Goal: Task Accomplishment & Management: Use online tool/utility

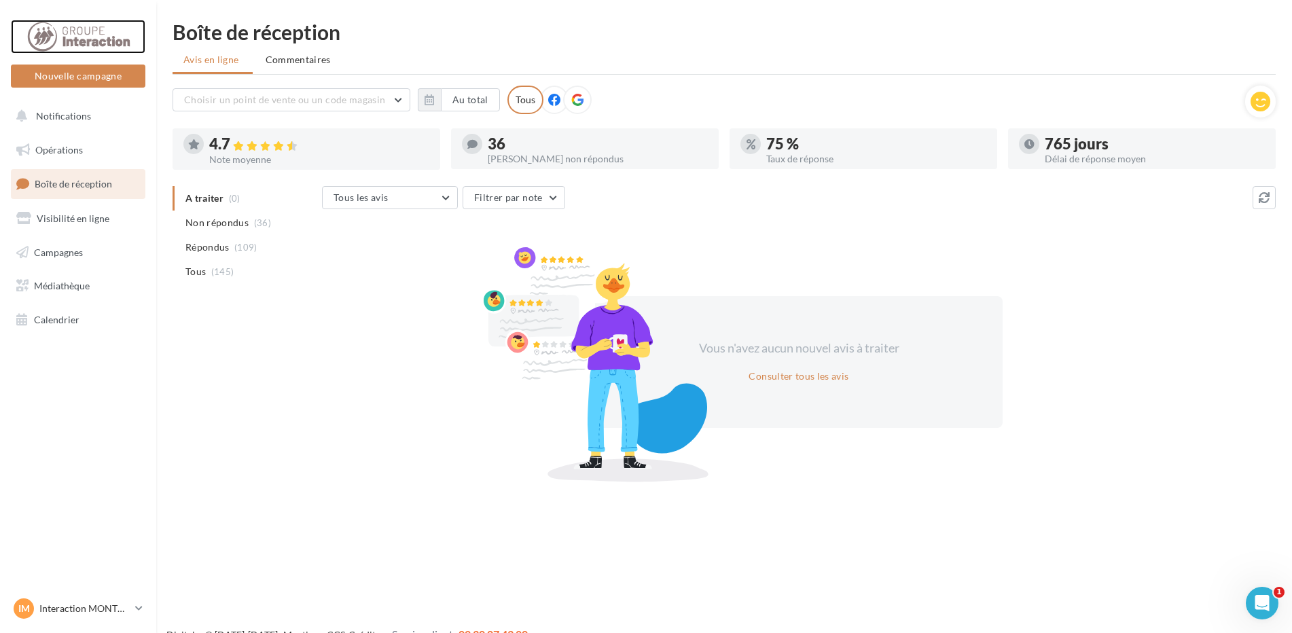
click at [94, 37] on div at bounding box center [78, 37] width 109 height 34
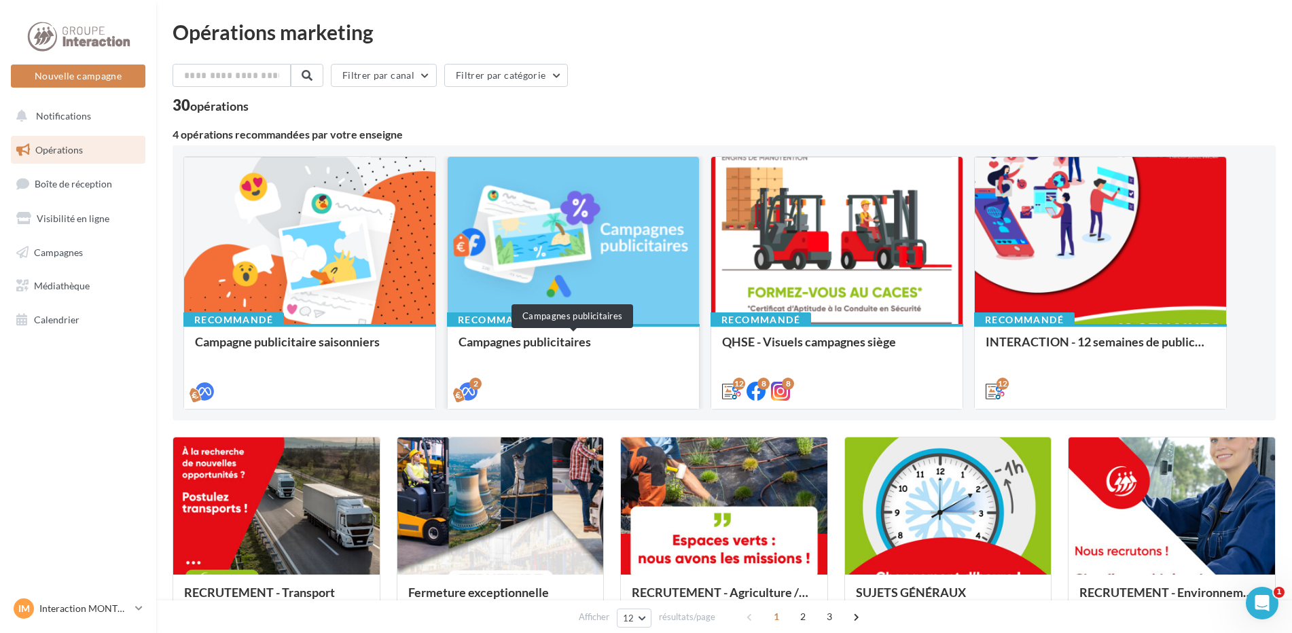
click at [525, 341] on div "Campagnes publicitaires" at bounding box center [574, 348] width 230 height 27
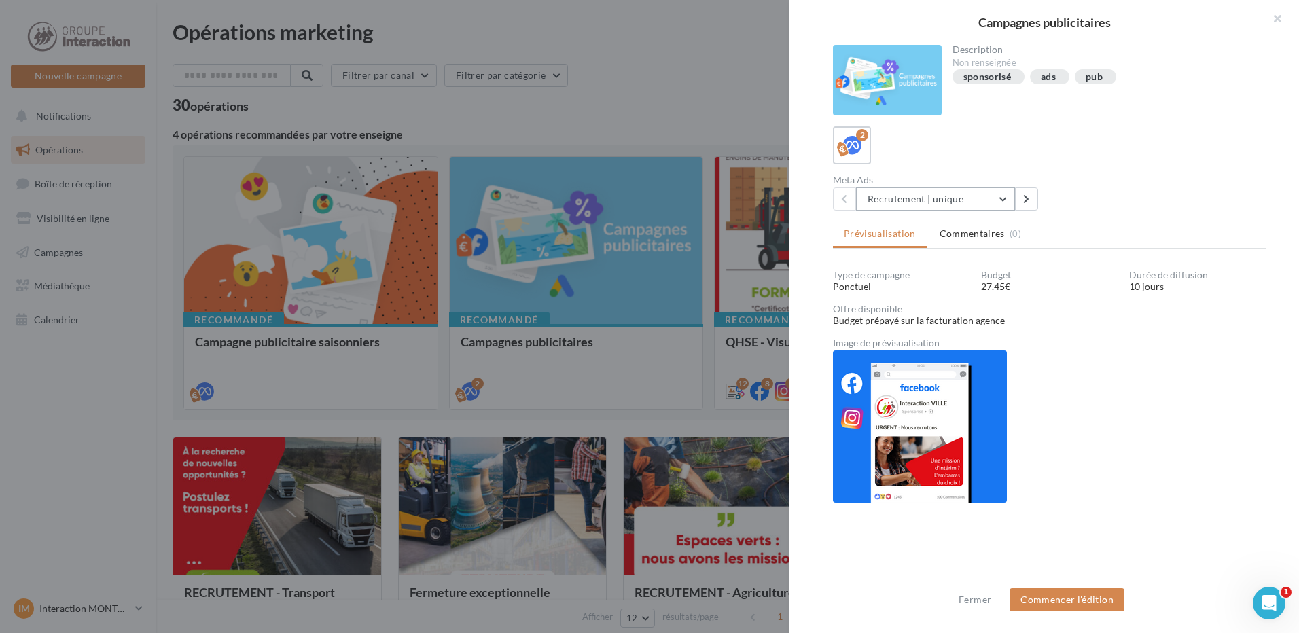
click at [998, 198] on button "Recrutement | unique" at bounding box center [935, 199] width 159 height 23
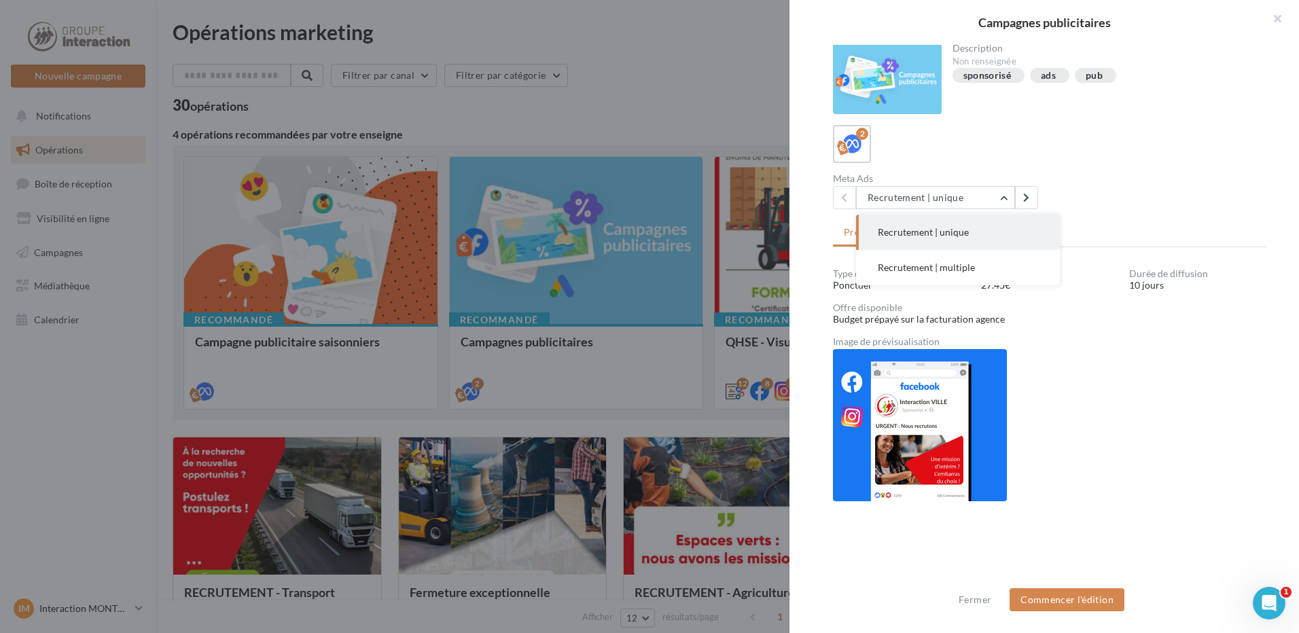
click at [930, 232] on span "Recrutement | unique" at bounding box center [923, 232] width 91 height 12
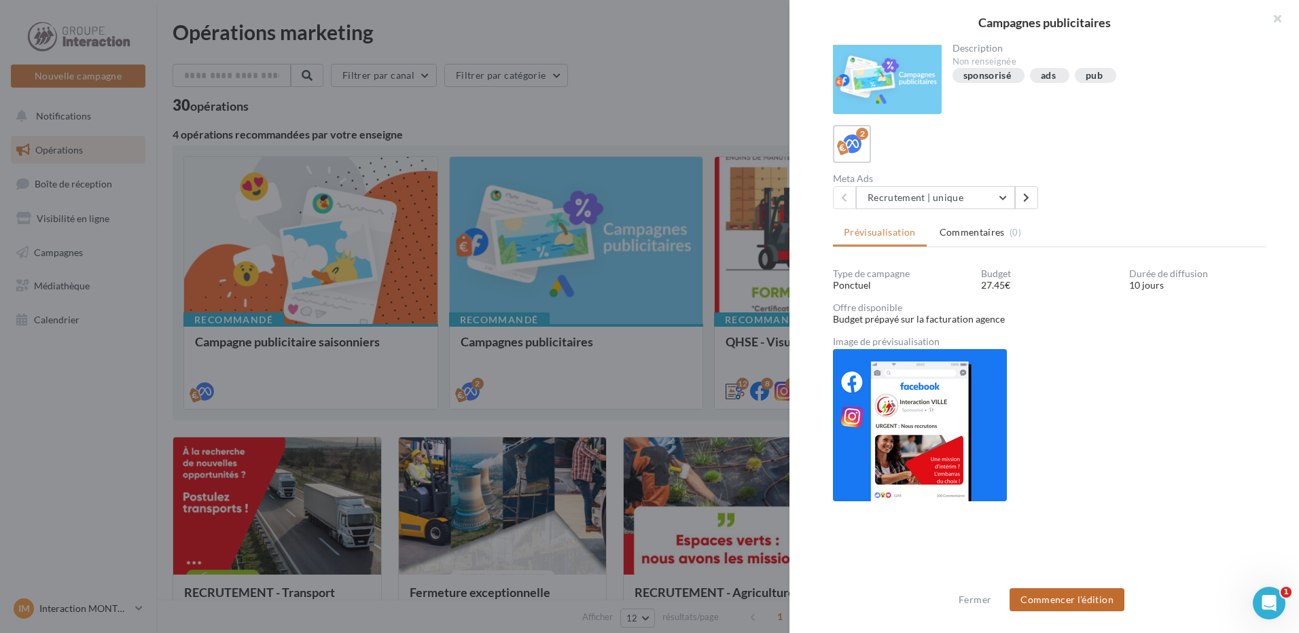
click at [1057, 595] on button "Commencer l'édition" at bounding box center [1067, 599] width 115 height 23
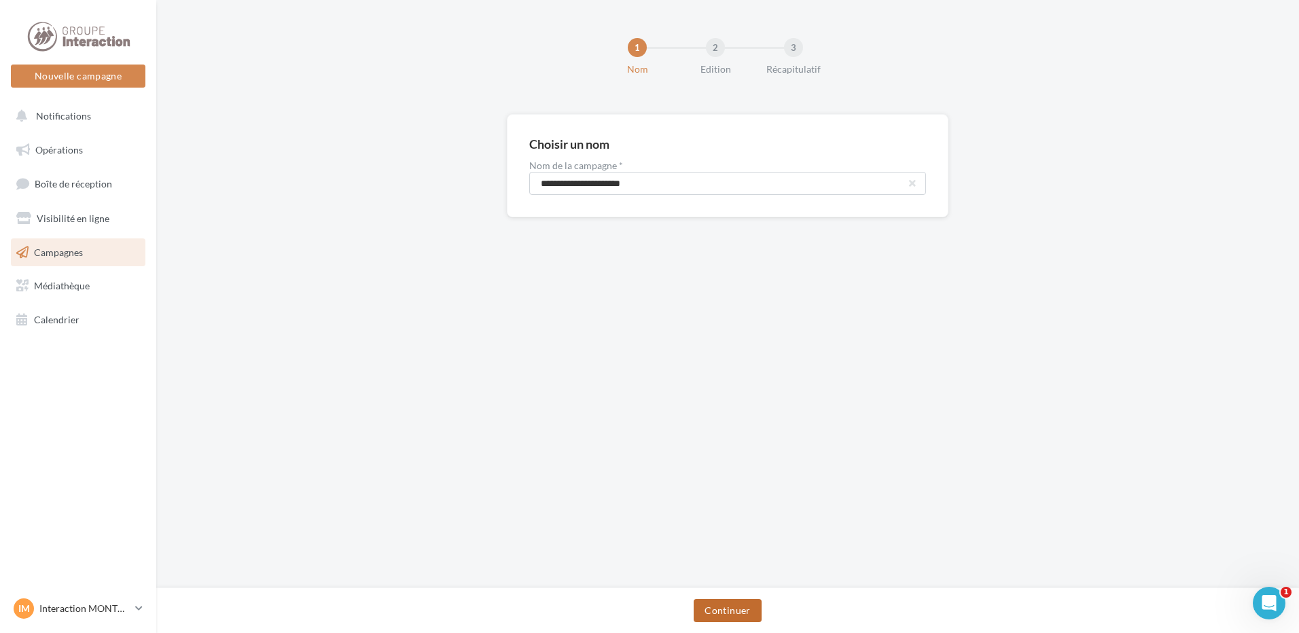
click at [726, 609] on button "Continuer" at bounding box center [727, 610] width 67 height 23
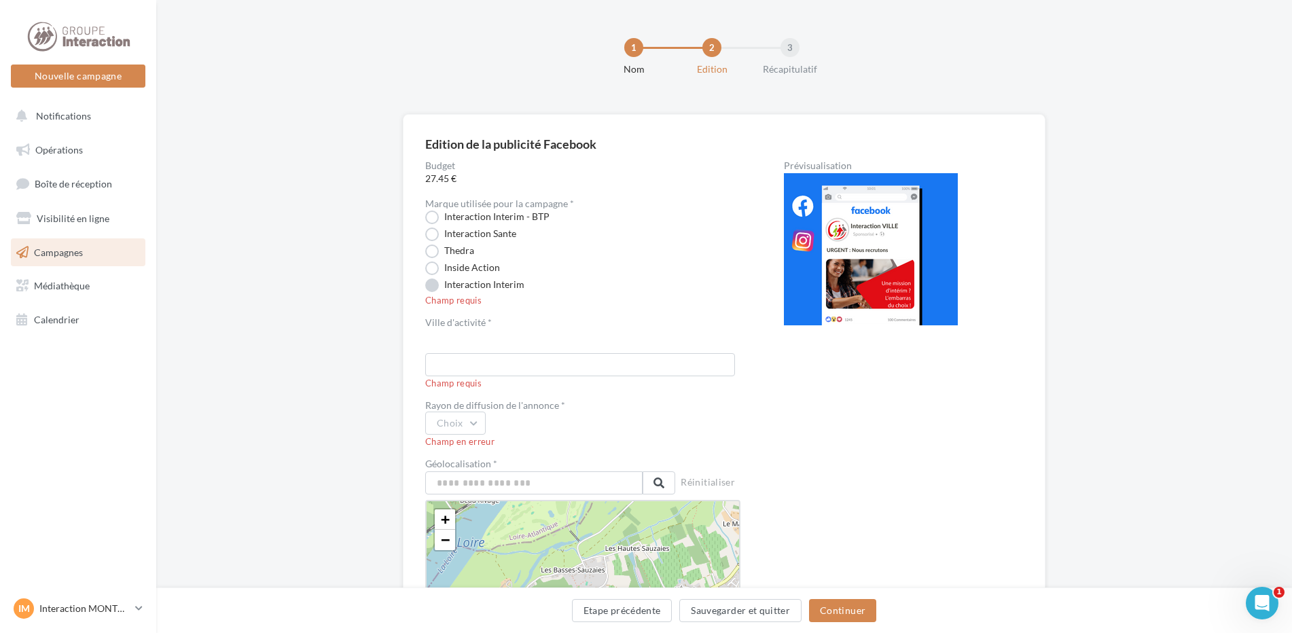
click at [430, 286] on label "Interaction Interim" at bounding box center [474, 286] width 99 height 14
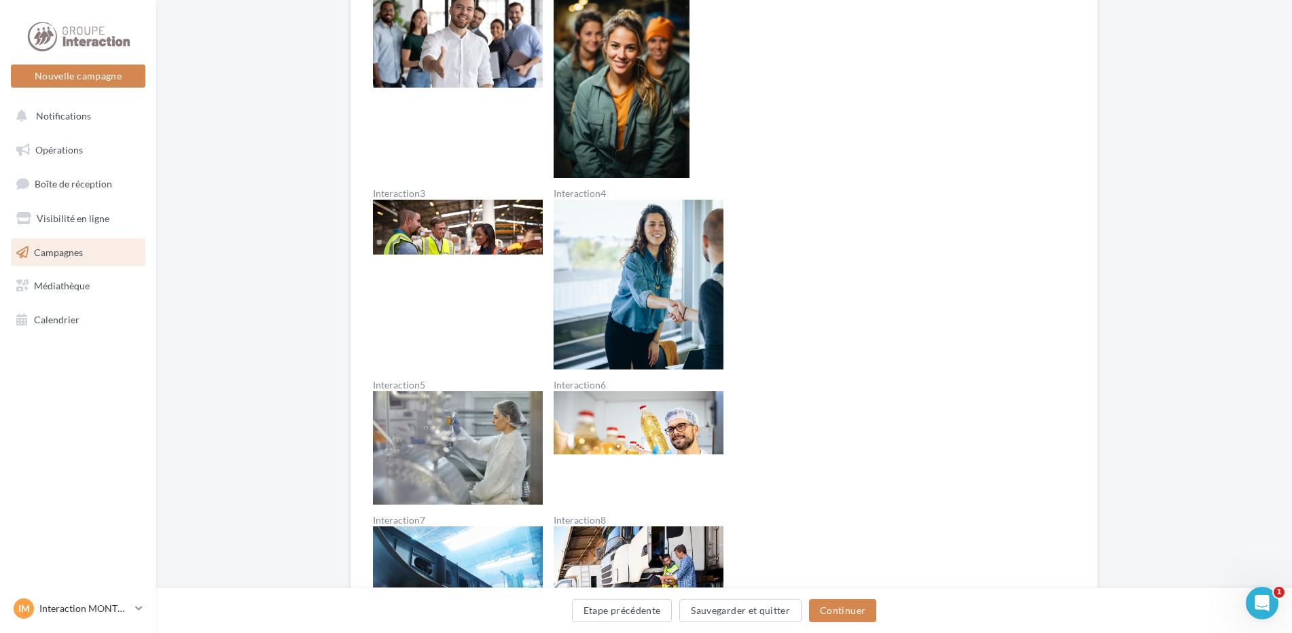
scroll to position [408, 0]
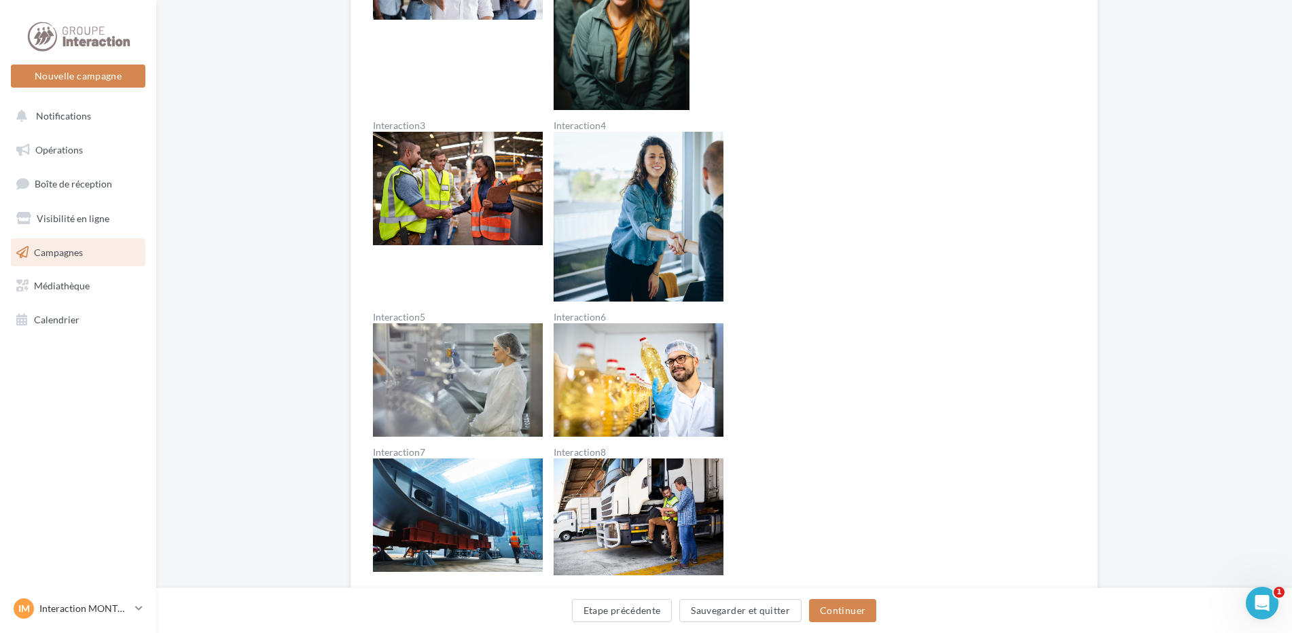
click at [659, 491] on img at bounding box center [639, 517] width 170 height 117
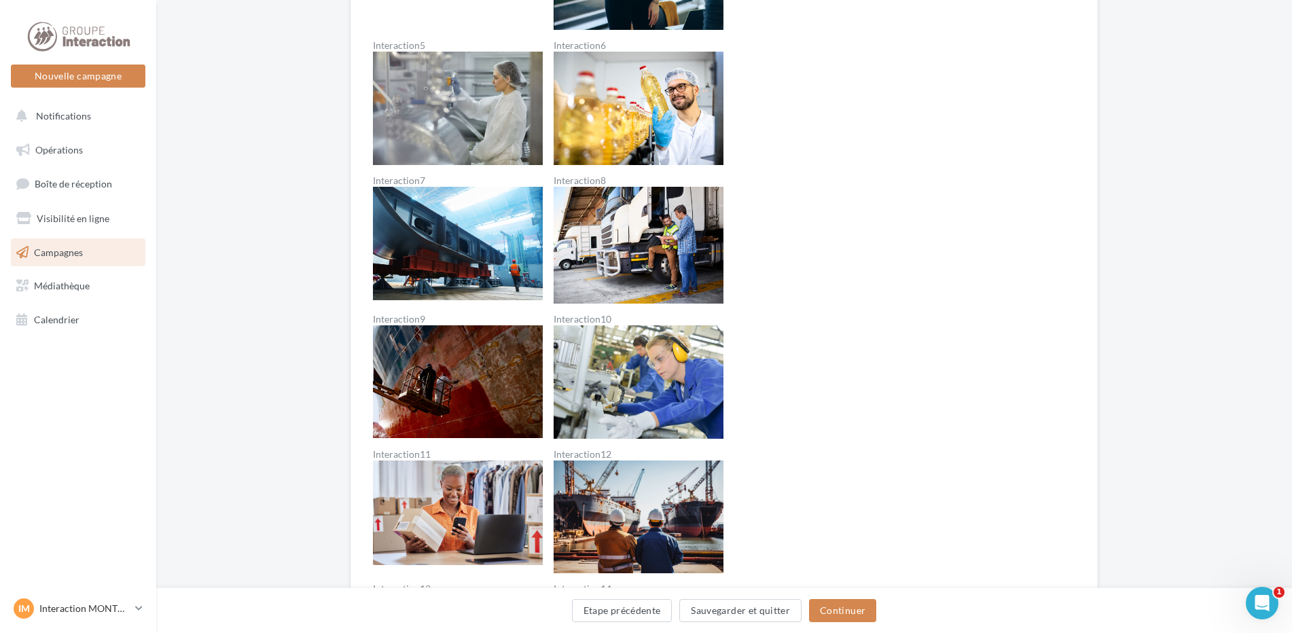
click at [605, 226] on img at bounding box center [639, 245] width 170 height 117
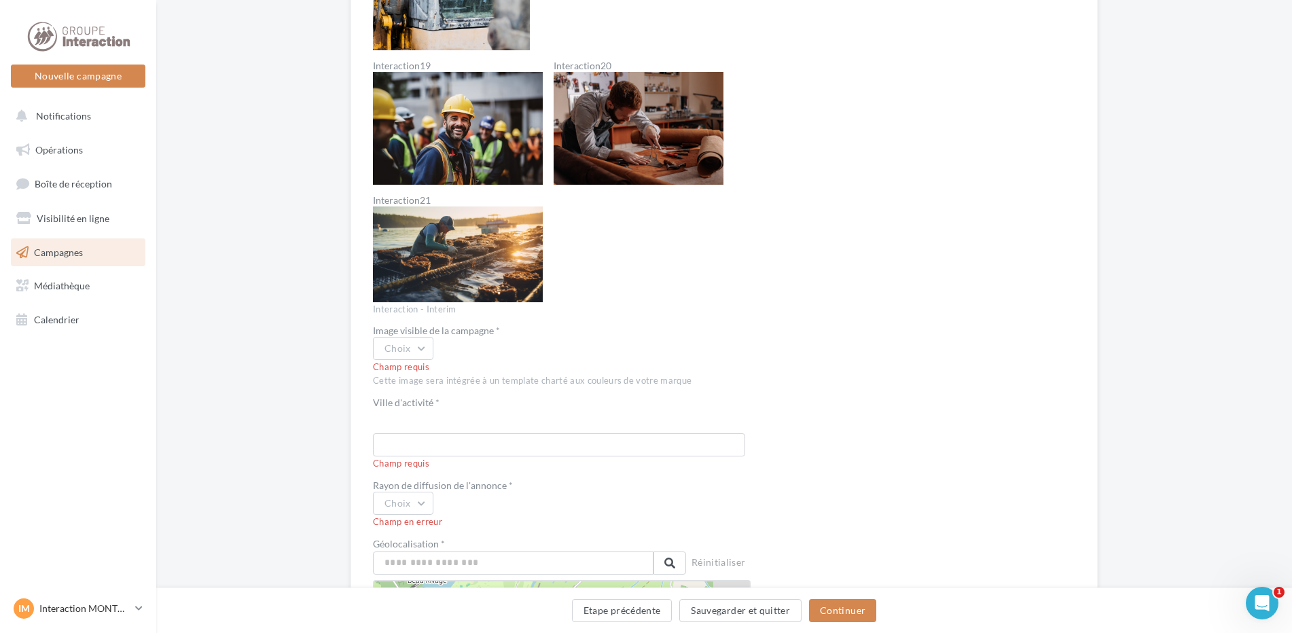
scroll to position [1835, 0]
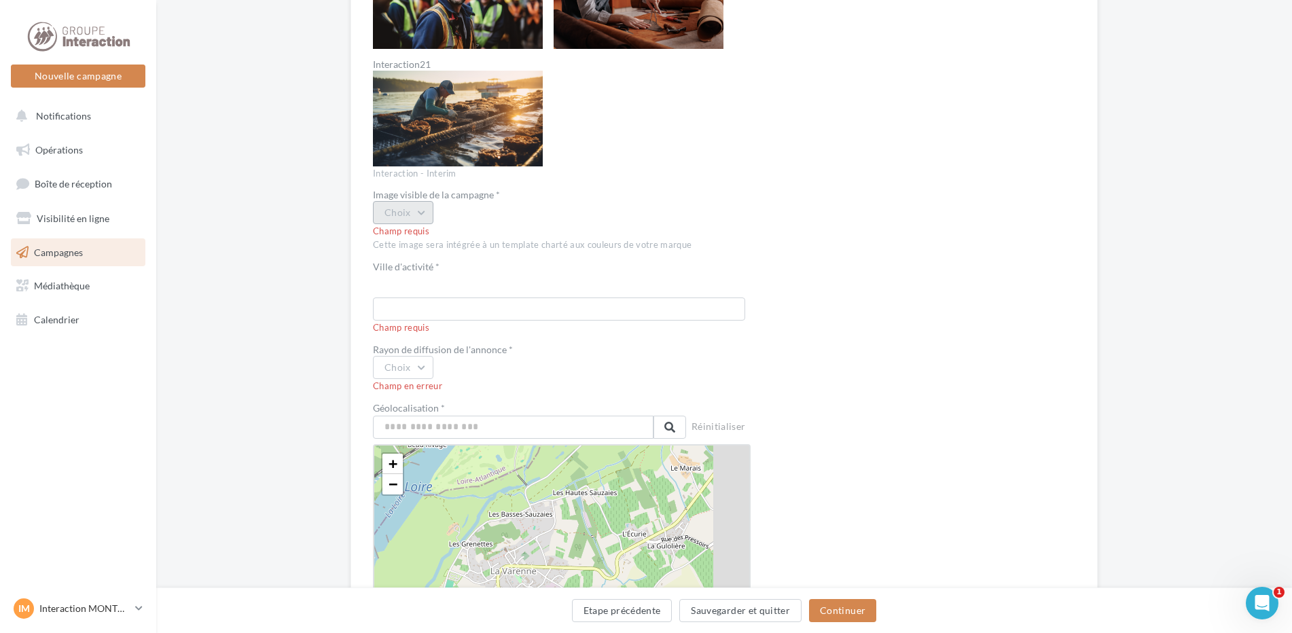
click at [421, 215] on button "Choix" at bounding box center [403, 212] width 60 height 23
click at [450, 325] on div "Interactioninterim9" at bounding box center [458, 326] width 169 height 35
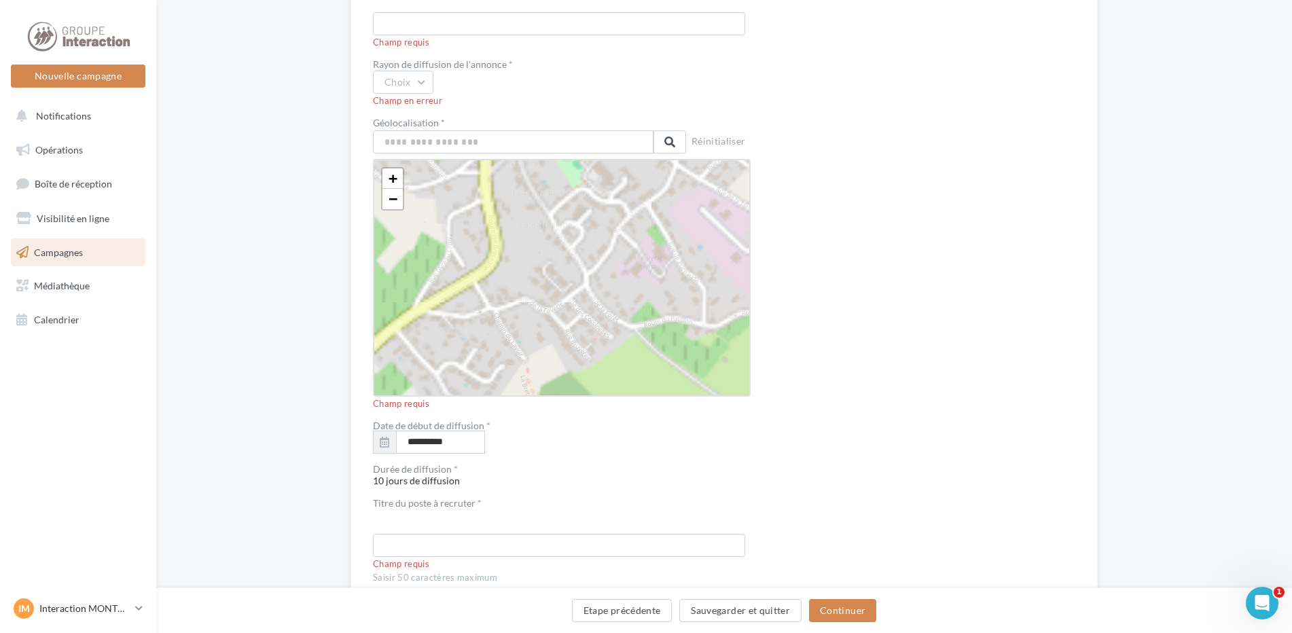
scroll to position [1835, 0]
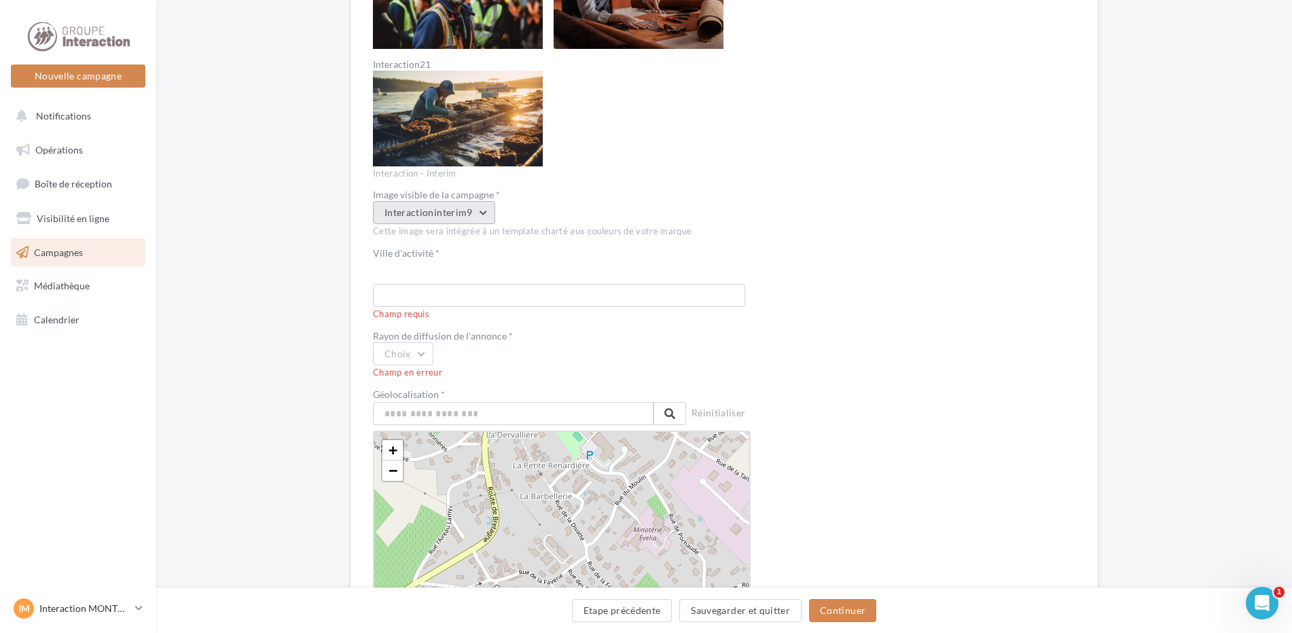
click at [476, 213] on button "Interactioninterim9" at bounding box center [434, 212] width 122 height 23
click at [455, 353] on div "Interactioninterim8" at bounding box center [458, 359] width 169 height 35
click at [408, 298] on input "text" at bounding box center [559, 295] width 372 height 23
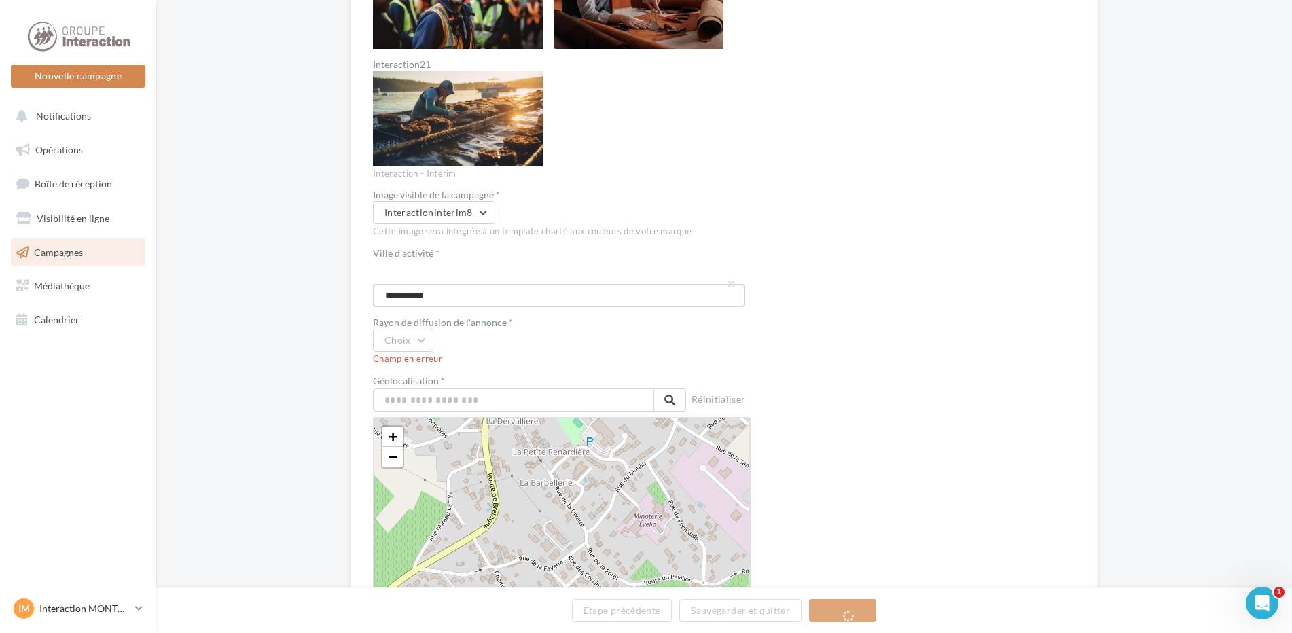
type input "**********"
click at [423, 353] on span "Rayon de diffusion de l'annonce * Choix Champ en erreur" at bounding box center [562, 342] width 378 height 48
click at [423, 340] on button "Choix" at bounding box center [403, 340] width 60 height 23
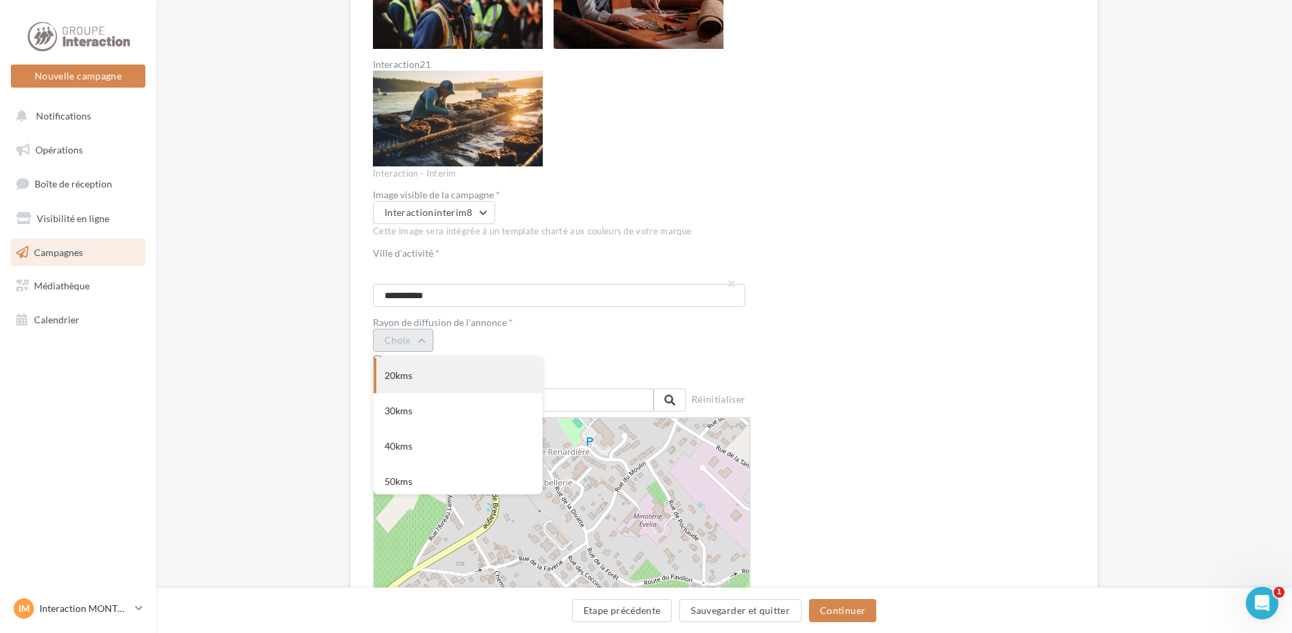
scroll to position [1767, 0]
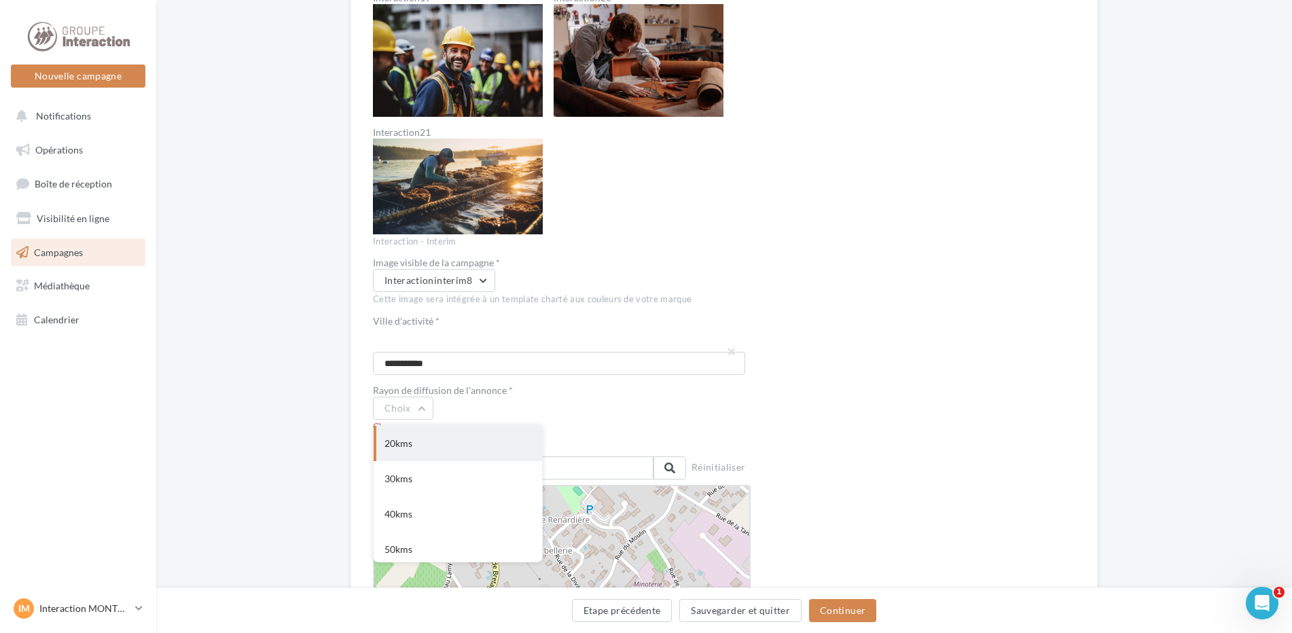
click at [404, 440] on div "20kms" at bounding box center [458, 443] width 169 height 35
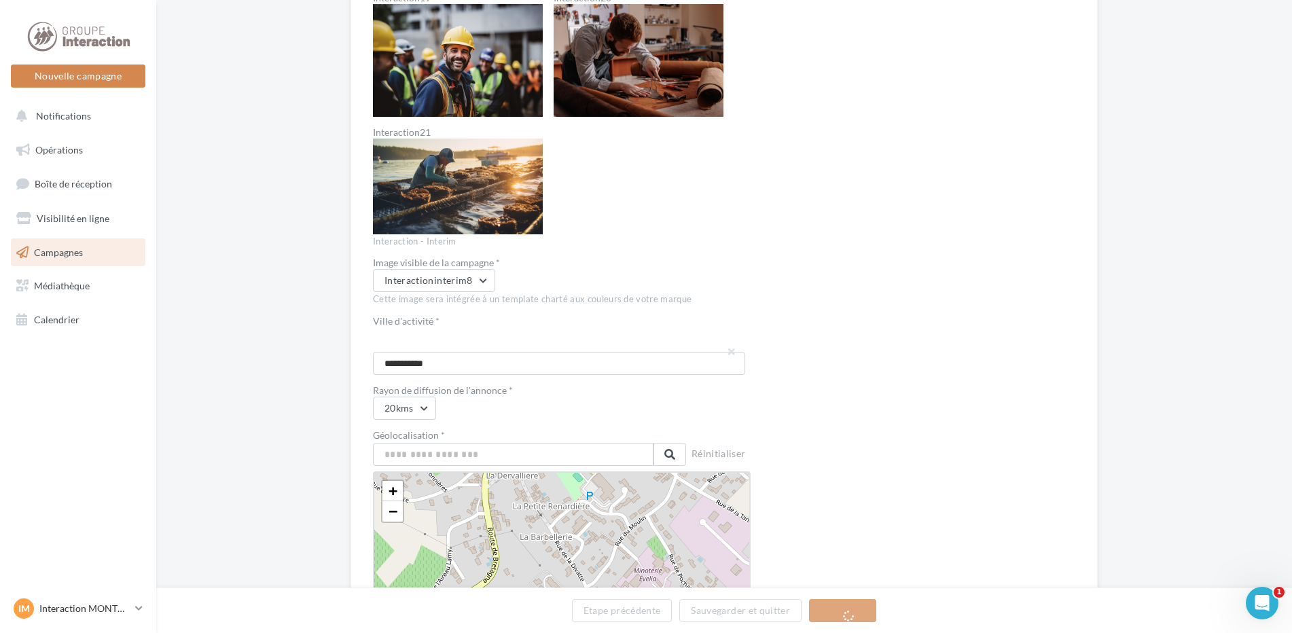
scroll to position [1902, 0]
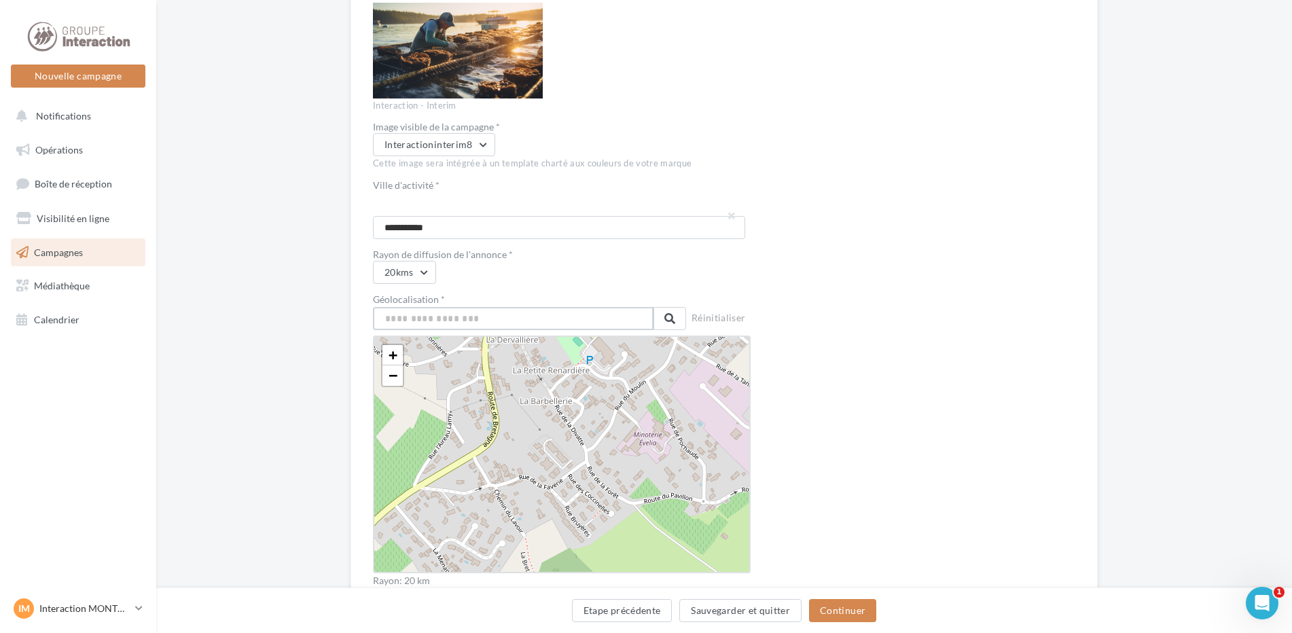
click at [433, 325] on input "text" at bounding box center [513, 318] width 281 height 23
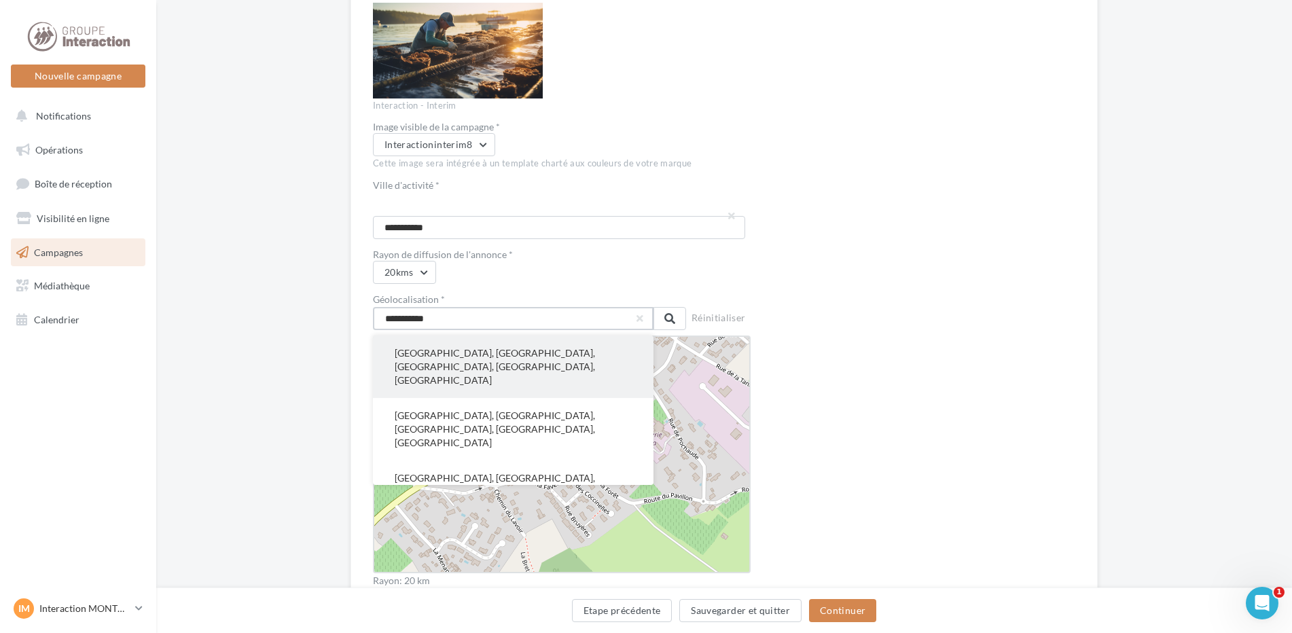
type input "**********"
click at [448, 352] on button "Montpellier, Hérault, Occitanie, France métropolitaine, France" at bounding box center [513, 367] width 281 height 63
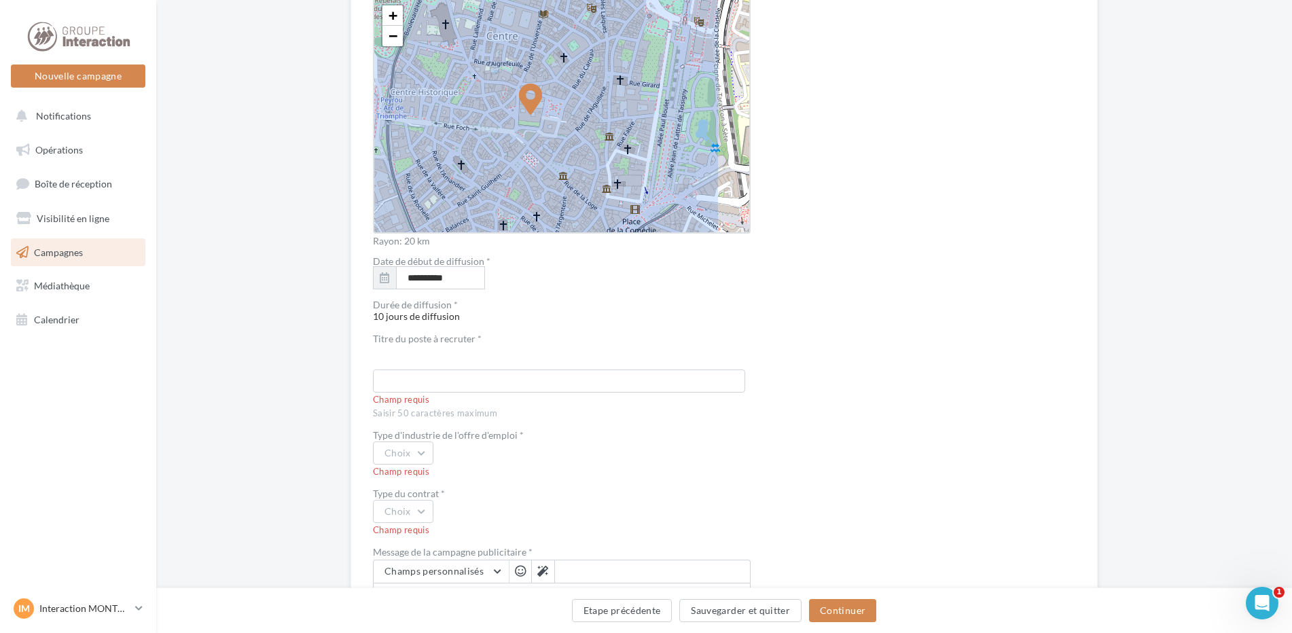
scroll to position [2378, 0]
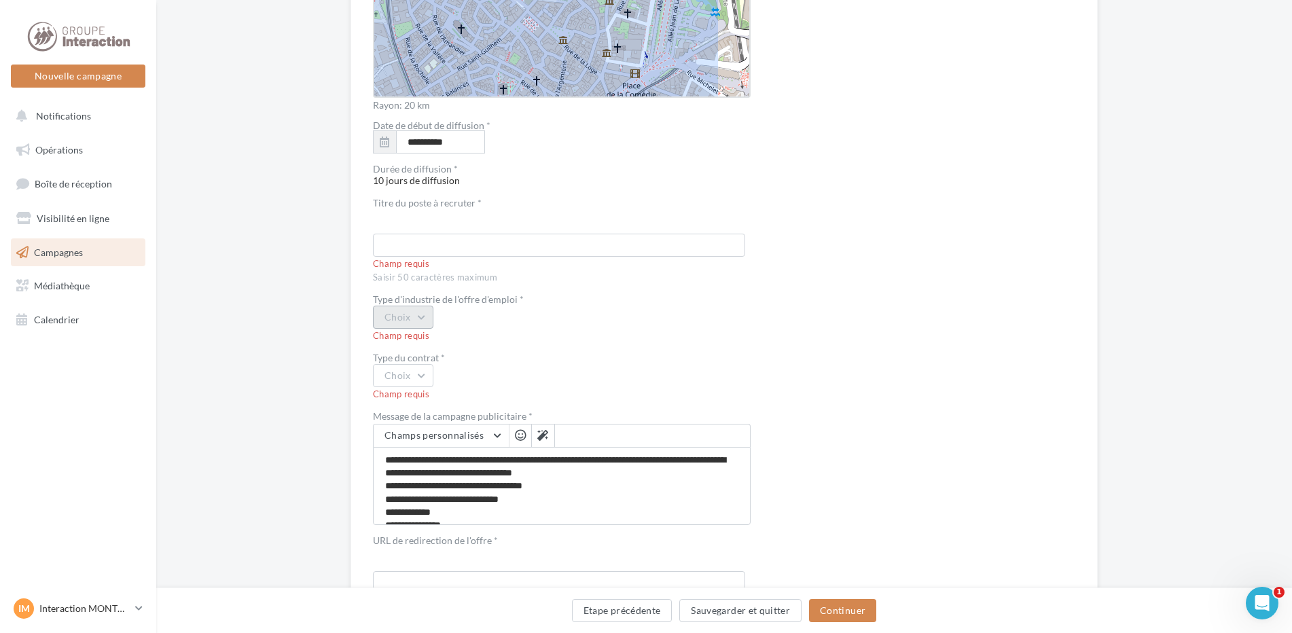
click at [421, 315] on button "Choix" at bounding box center [403, 317] width 60 height 23
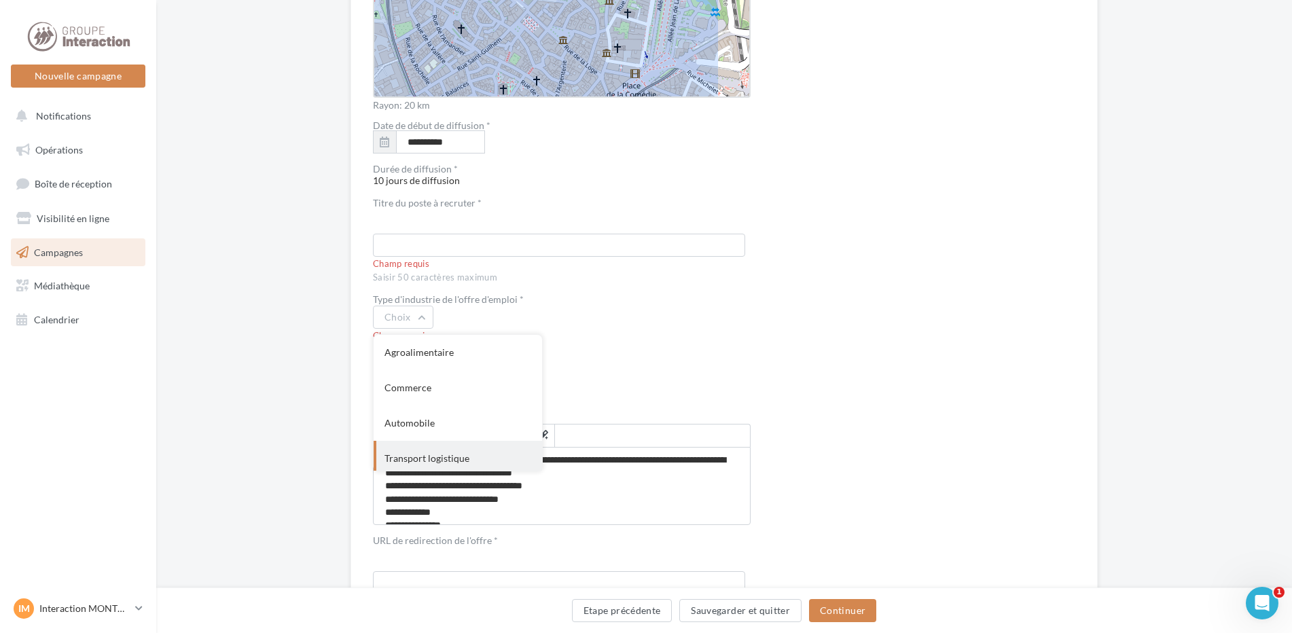
click at [429, 456] on div "Transport logistique" at bounding box center [458, 458] width 169 height 35
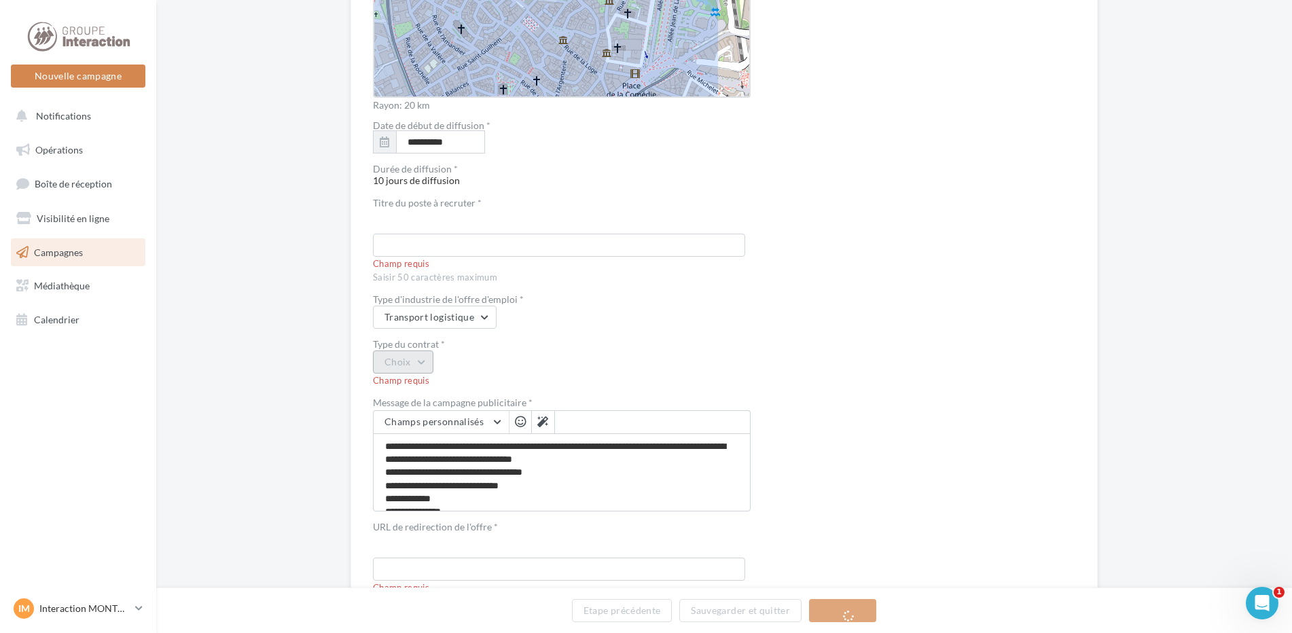
click at [421, 362] on button "Choix" at bounding box center [403, 362] width 60 height 23
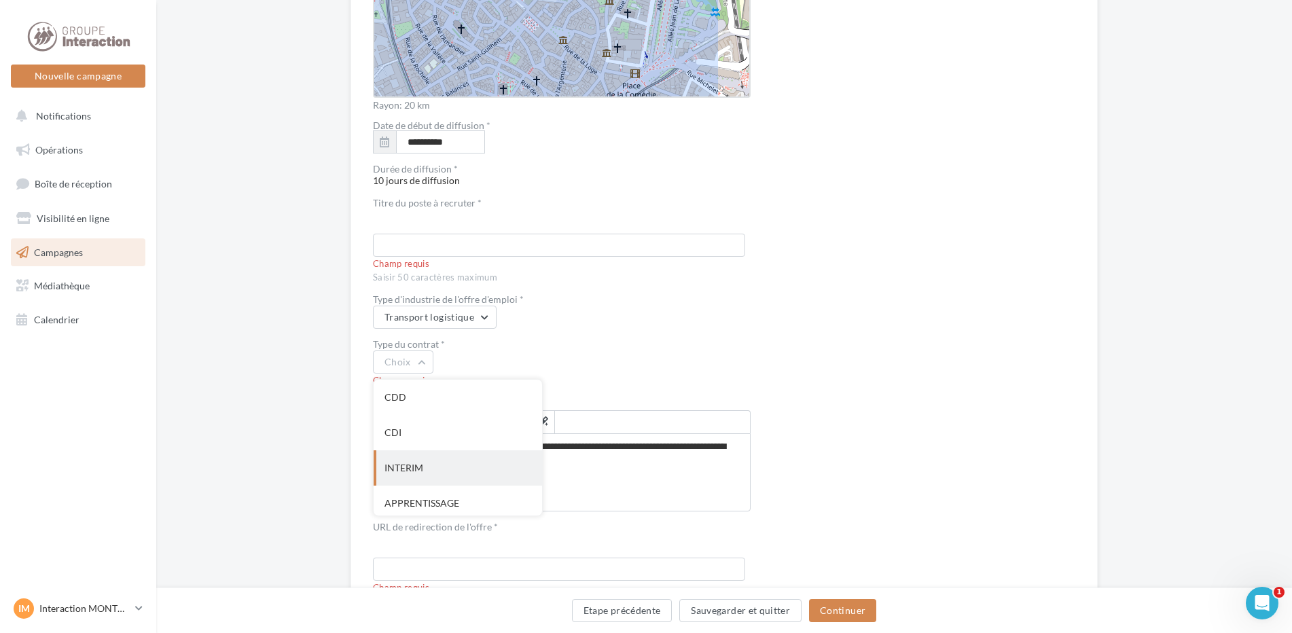
click at [408, 466] on div "INTERIM" at bounding box center [458, 467] width 169 height 35
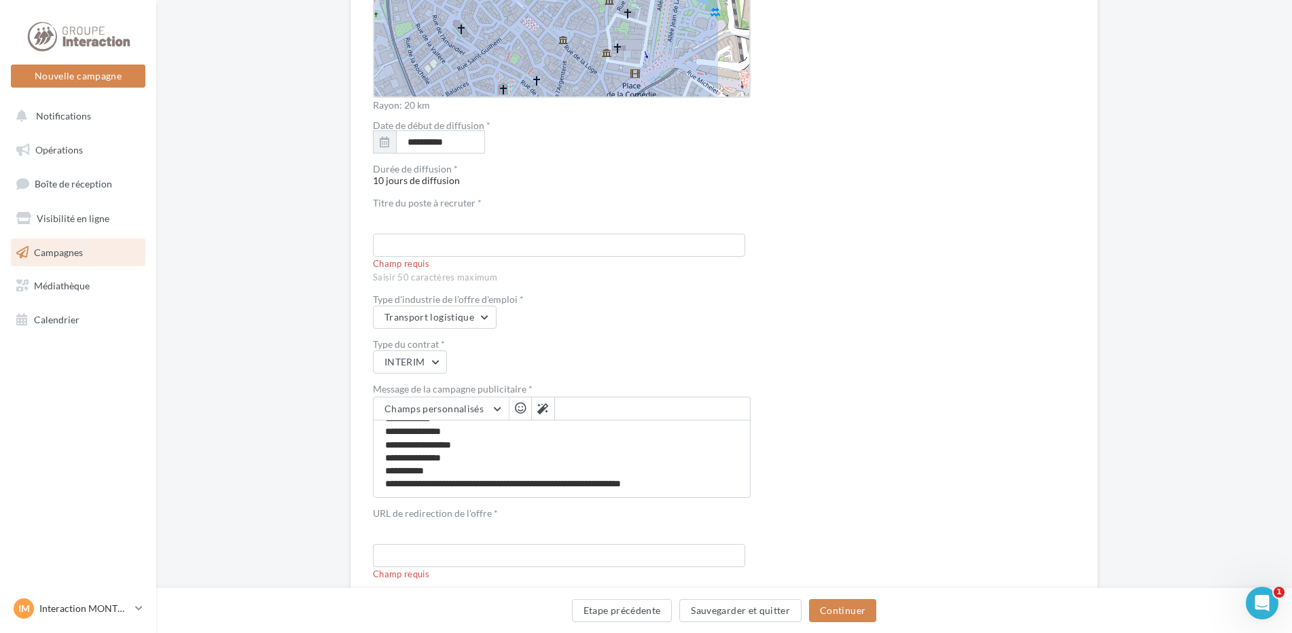
scroll to position [2428, 0]
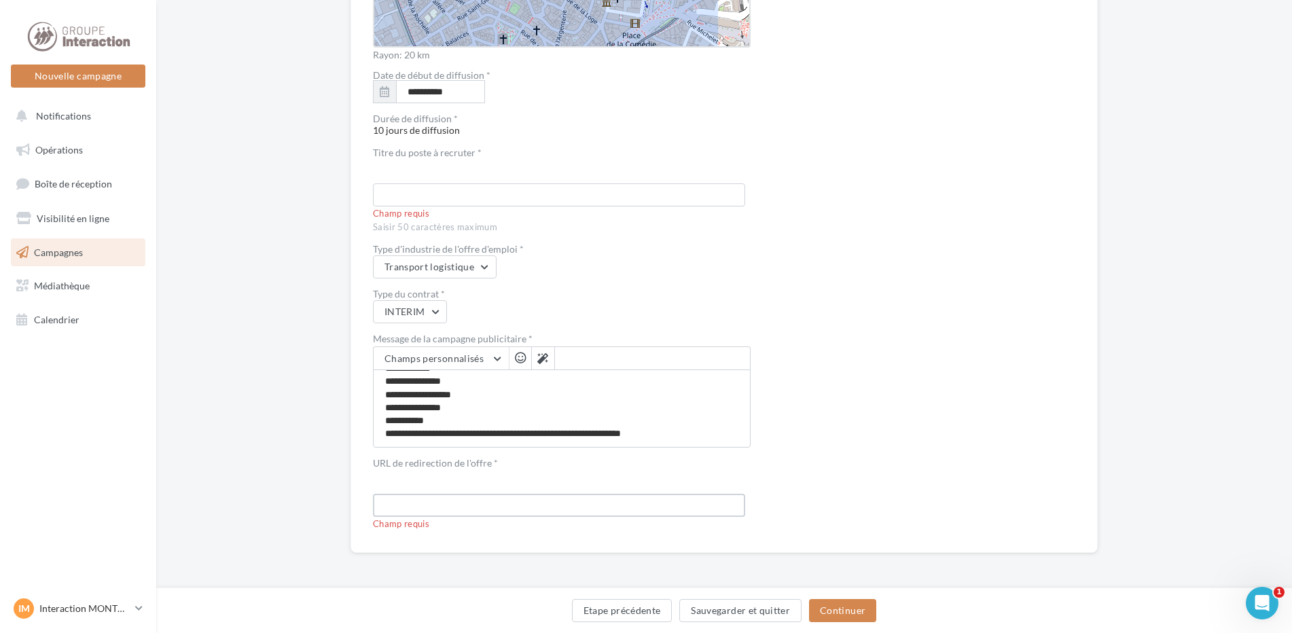
click at [461, 508] on input "text" at bounding box center [559, 505] width 372 height 23
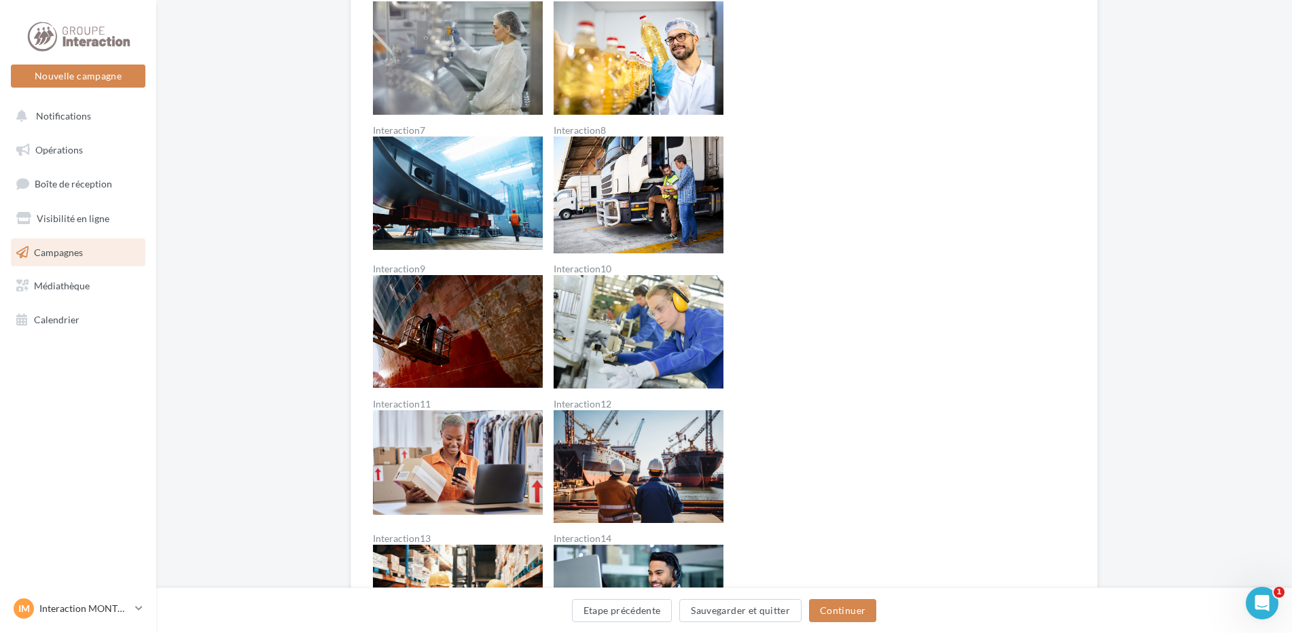
scroll to position [458, 0]
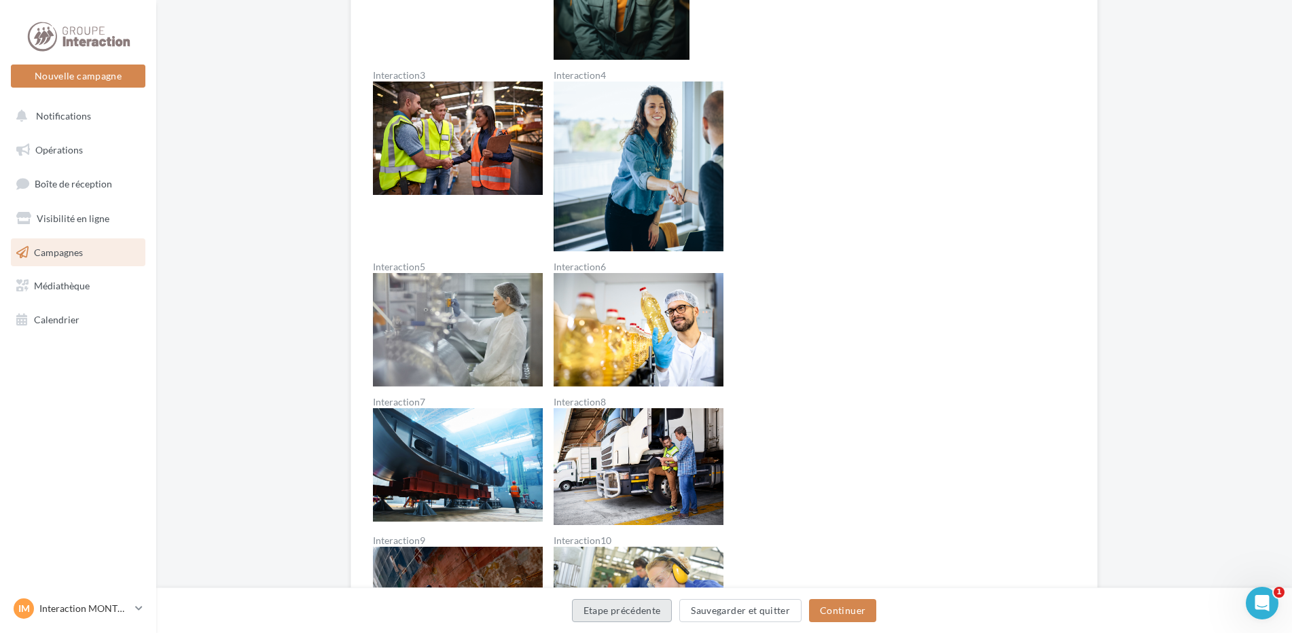
click at [616, 608] on button "Etape précédente" at bounding box center [622, 610] width 101 height 23
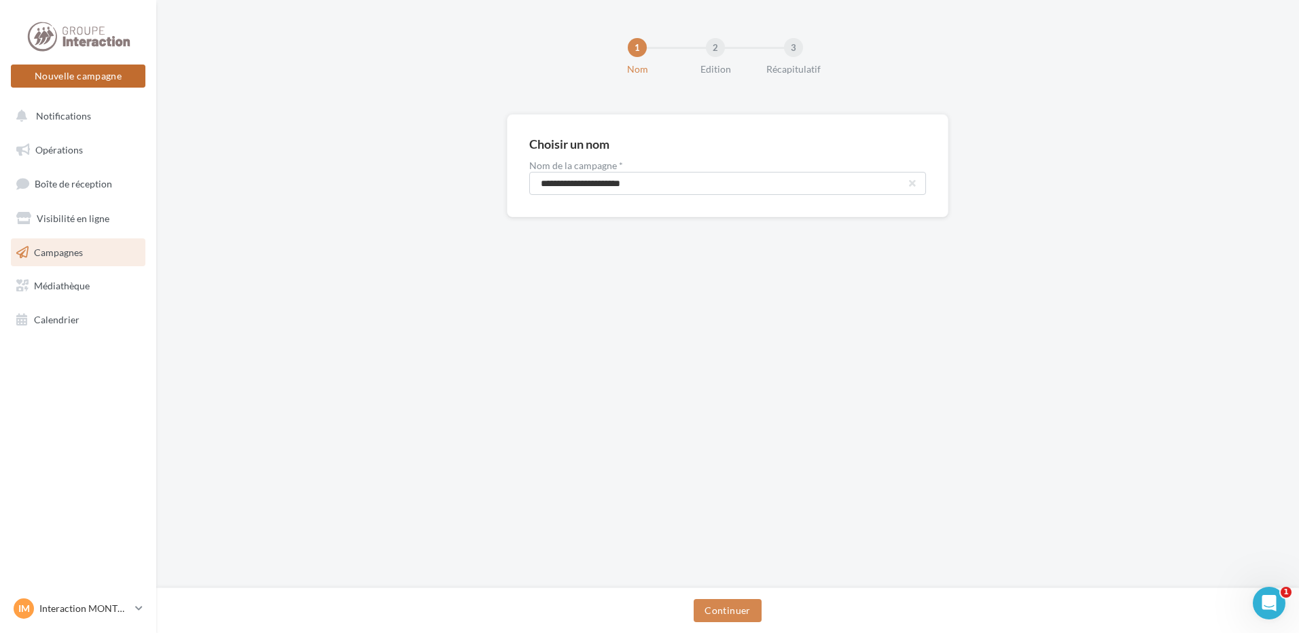
click at [77, 68] on button "Nouvelle campagne" at bounding box center [78, 76] width 135 height 23
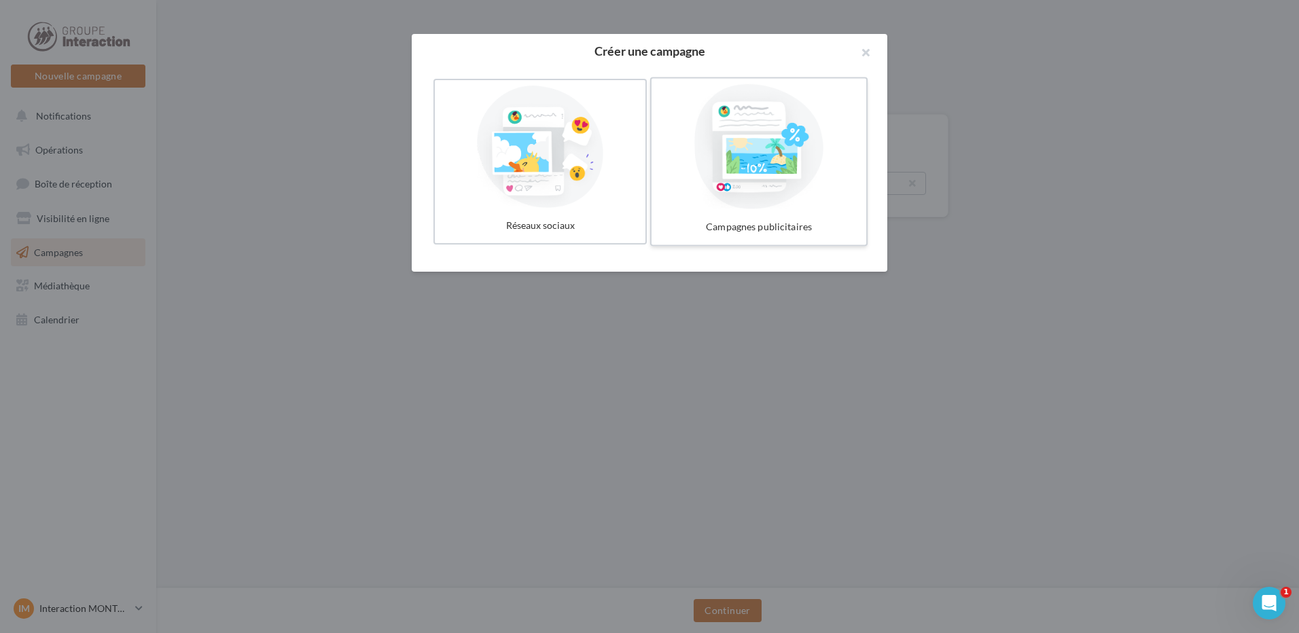
click at [775, 152] on div at bounding box center [759, 146] width 204 height 125
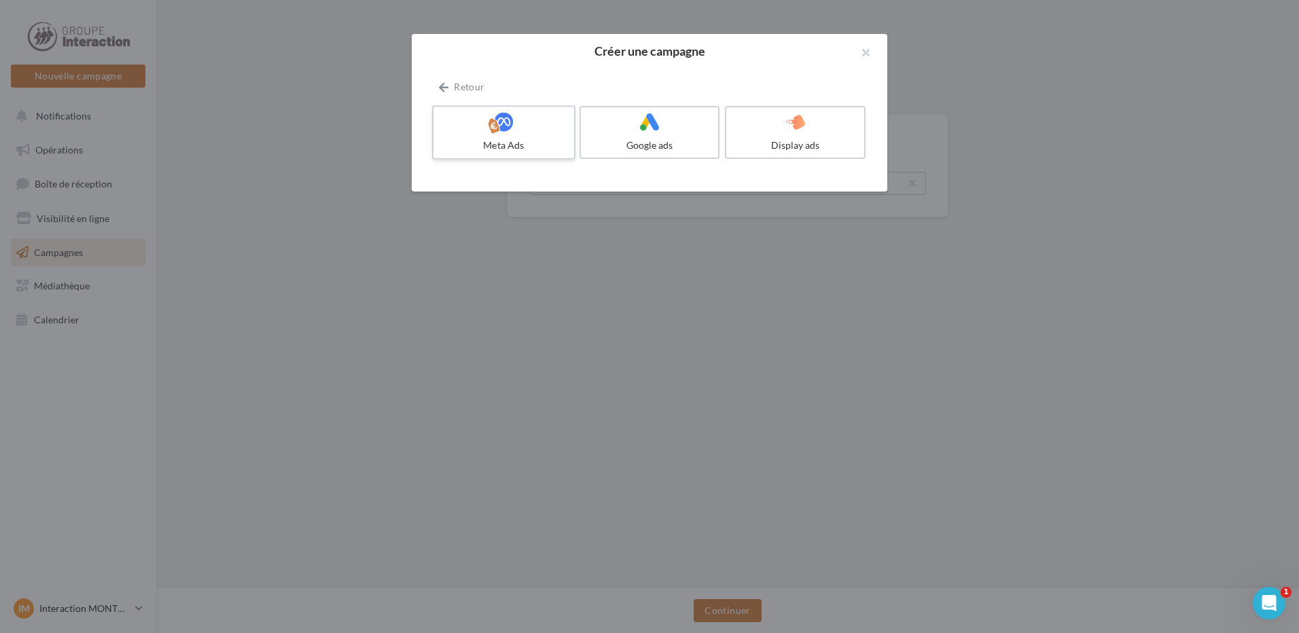
click at [515, 131] on div at bounding box center [503, 122] width 129 height 21
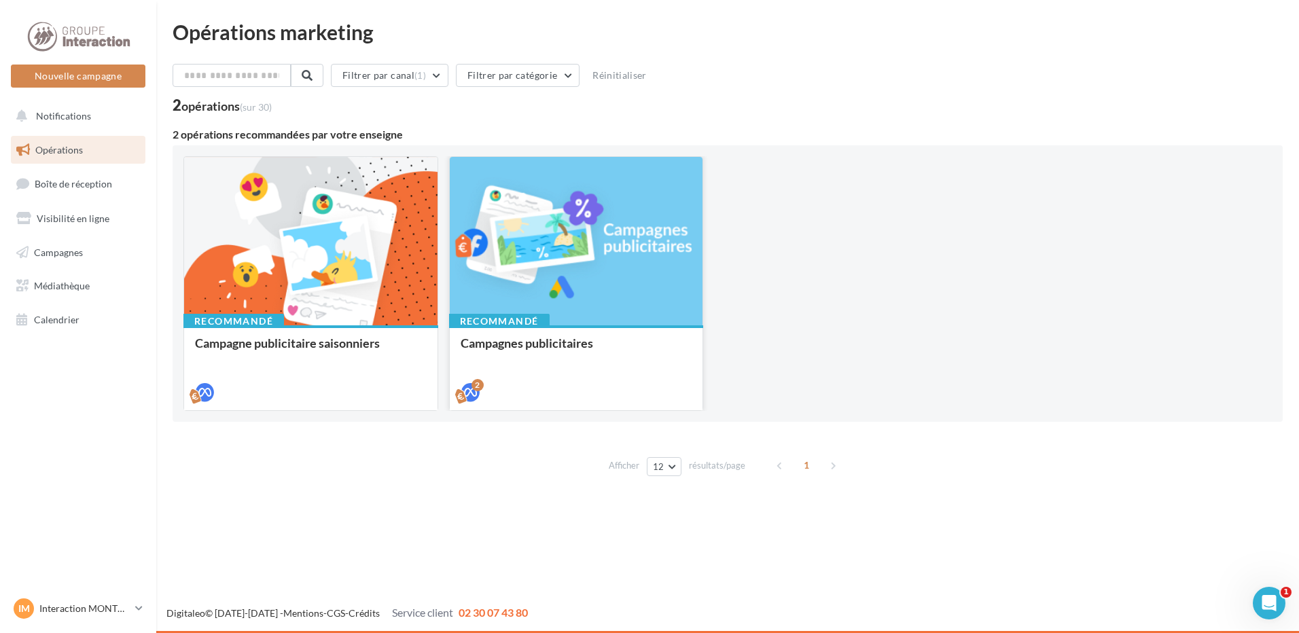
click at [542, 270] on div at bounding box center [576, 242] width 253 height 170
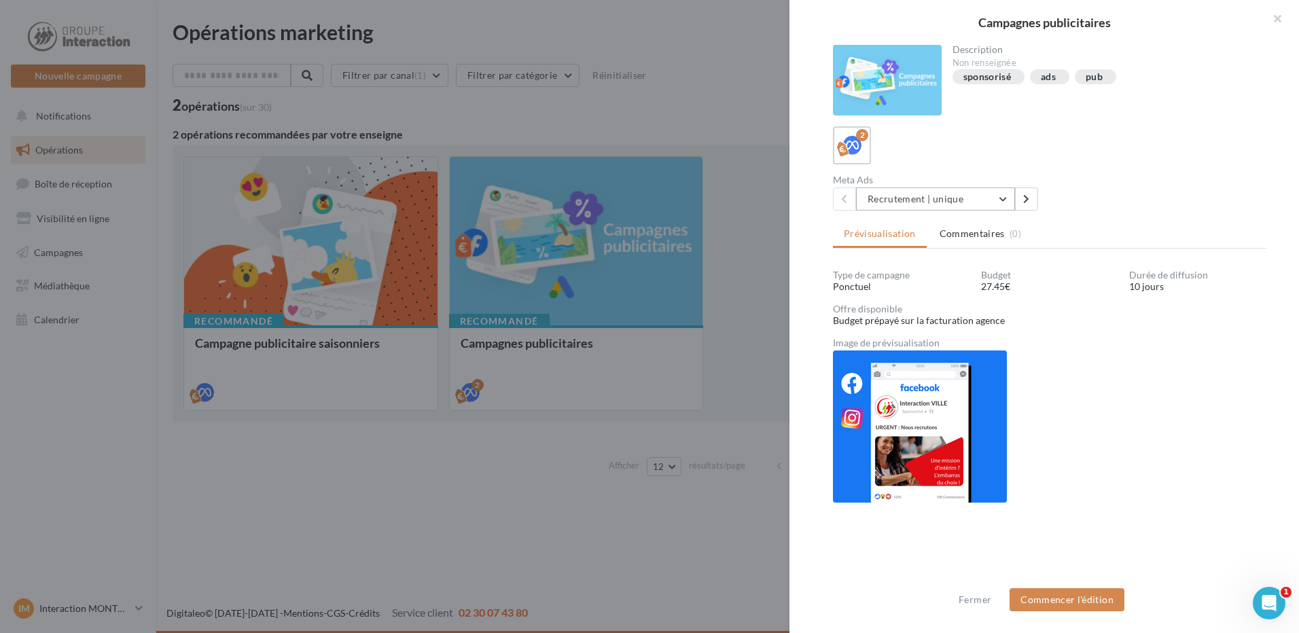
click at [1008, 194] on button "Recrutement | unique" at bounding box center [935, 199] width 159 height 23
click at [1275, 15] on button "button" at bounding box center [1272, 20] width 54 height 41
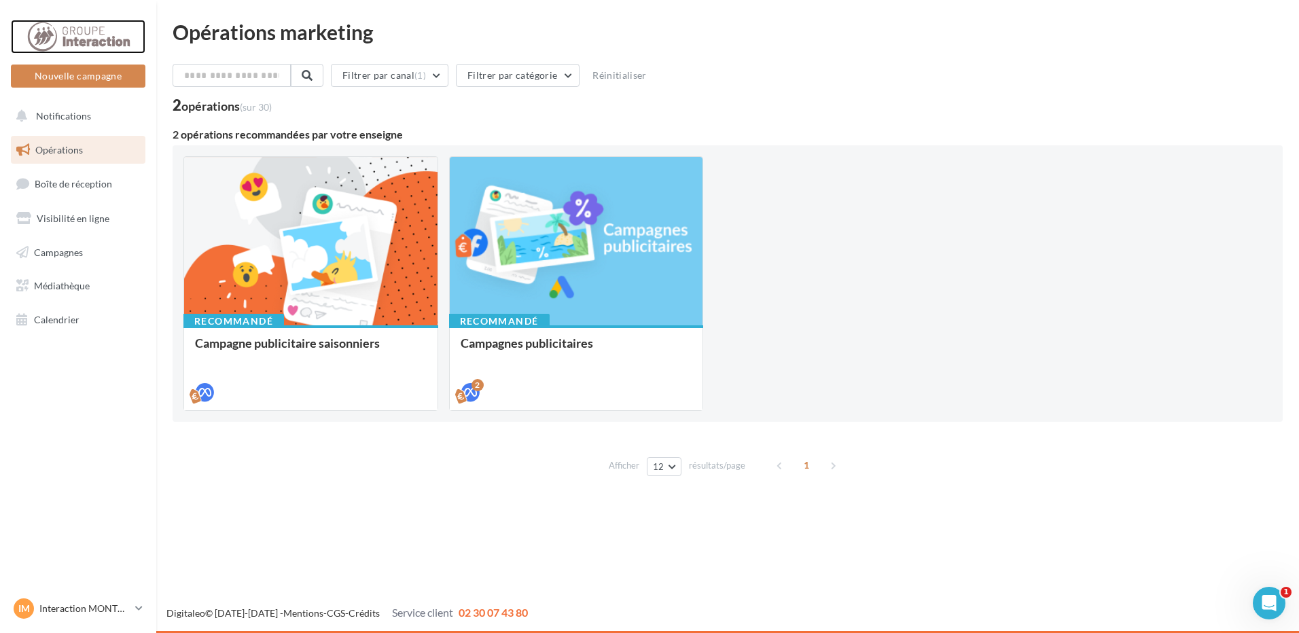
click at [49, 39] on div at bounding box center [78, 37] width 109 height 34
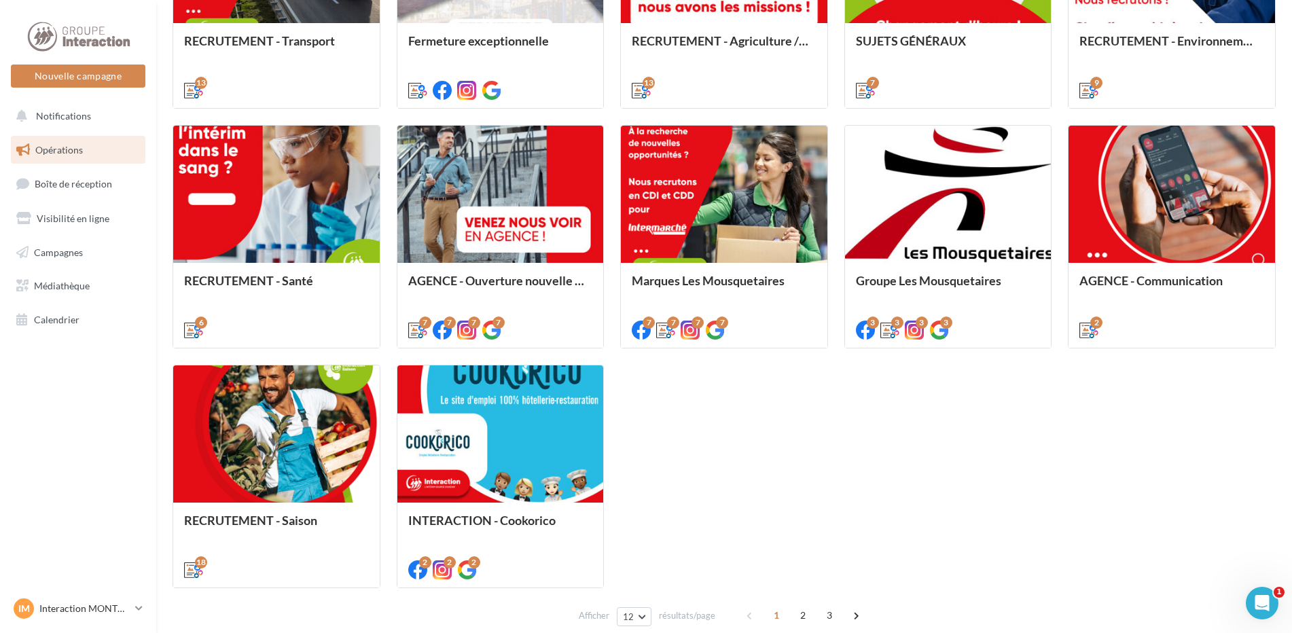
scroll to position [620, 0]
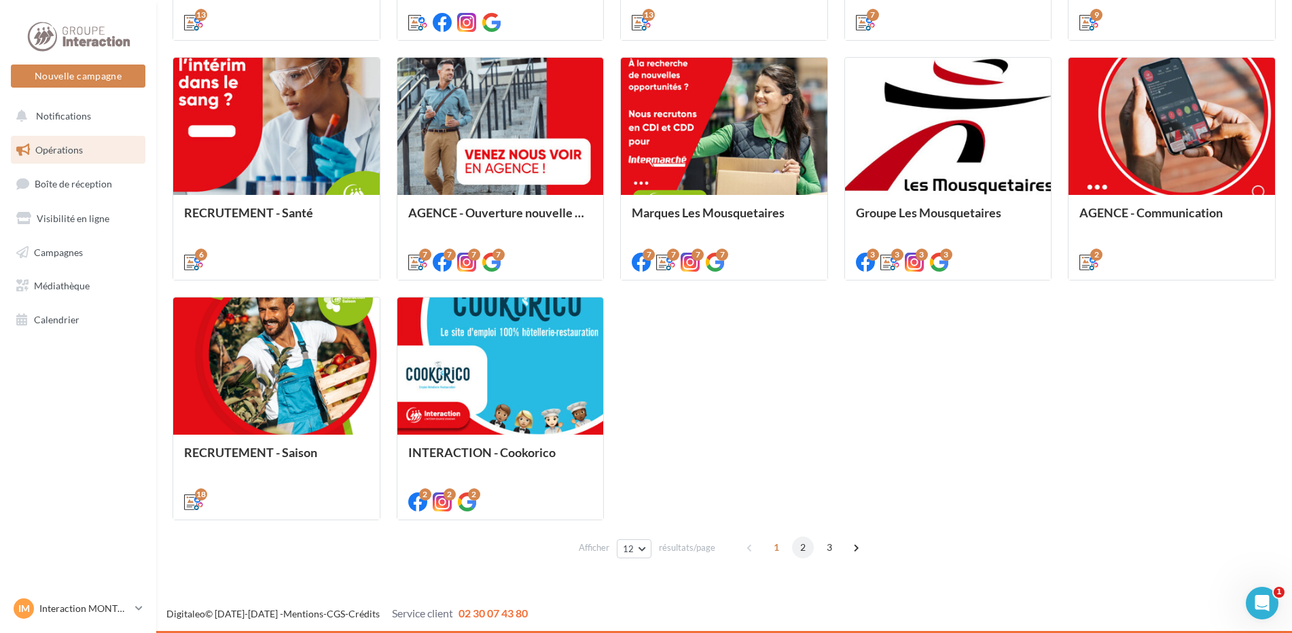
click at [804, 549] on span "2" at bounding box center [803, 548] width 22 height 22
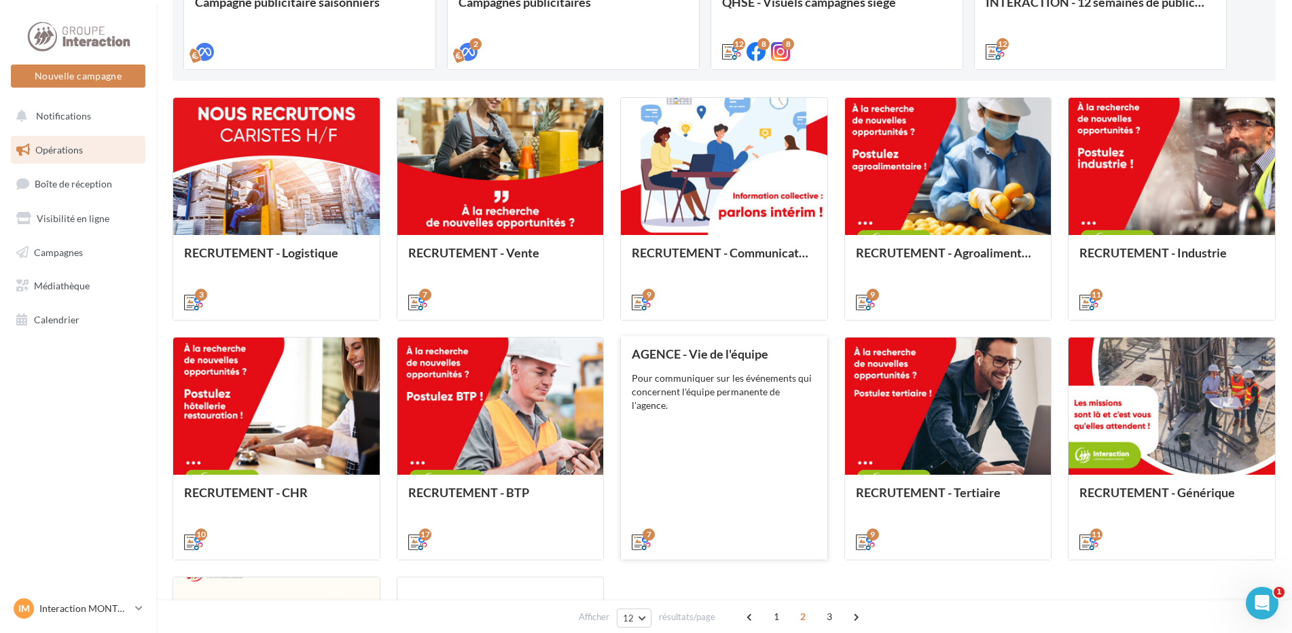
scroll to position [612, 0]
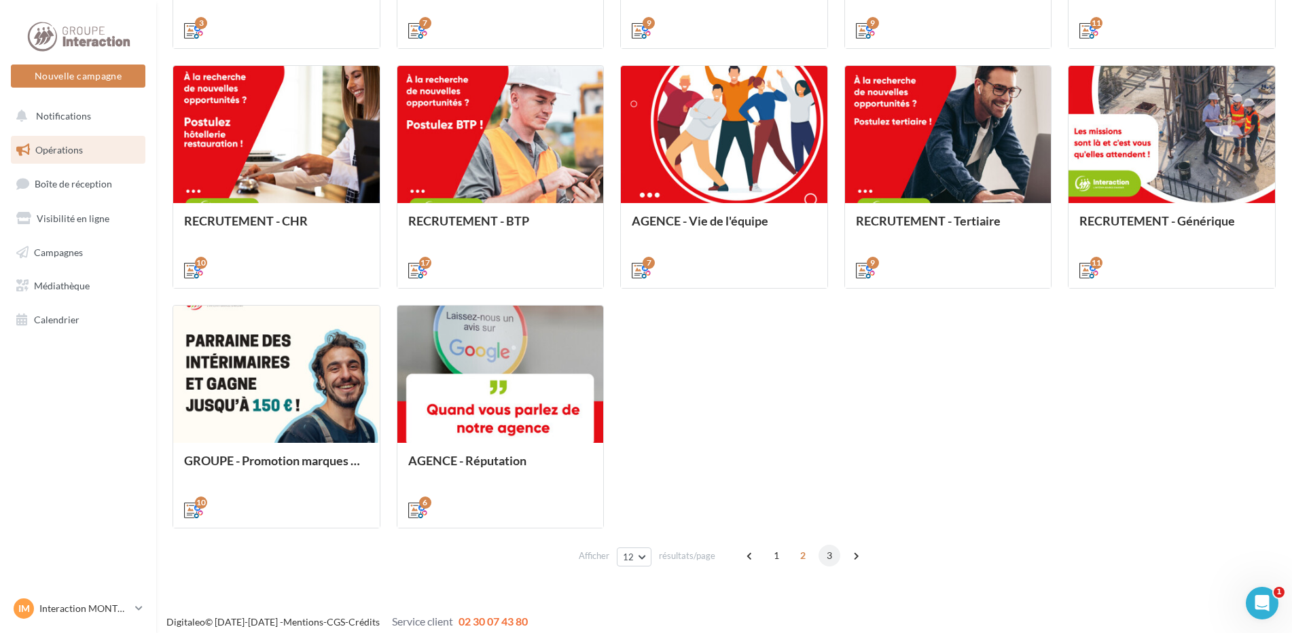
click at [828, 556] on span "3" at bounding box center [830, 556] width 22 height 22
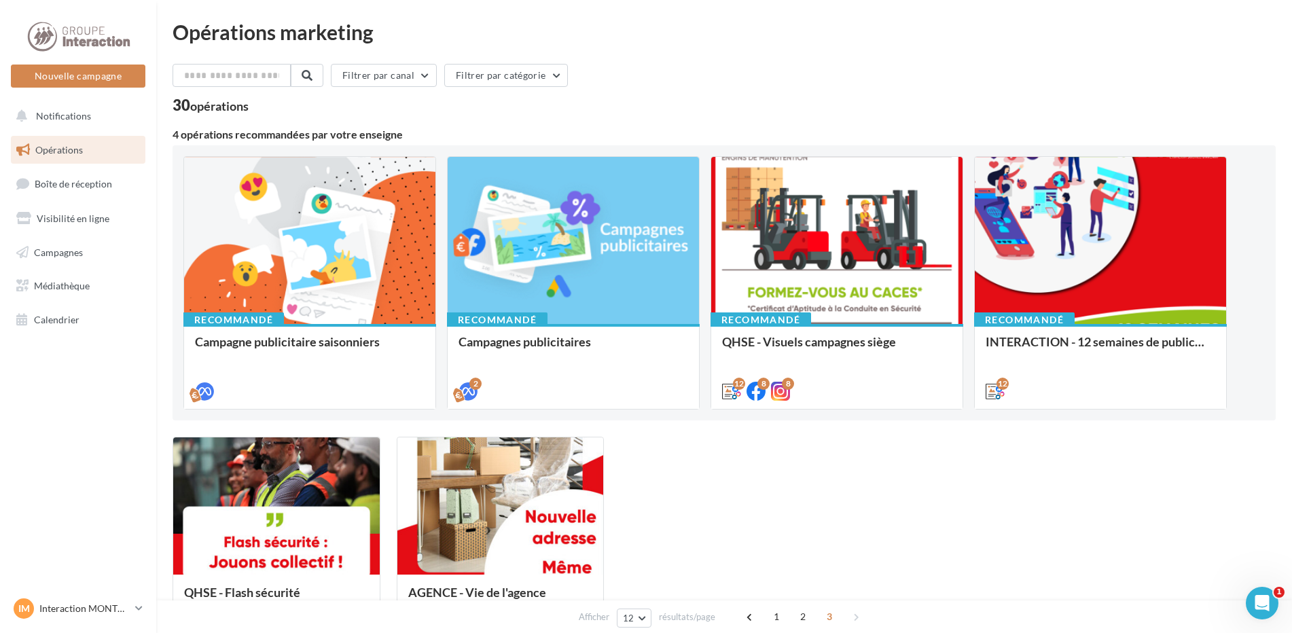
scroll to position [140, 0]
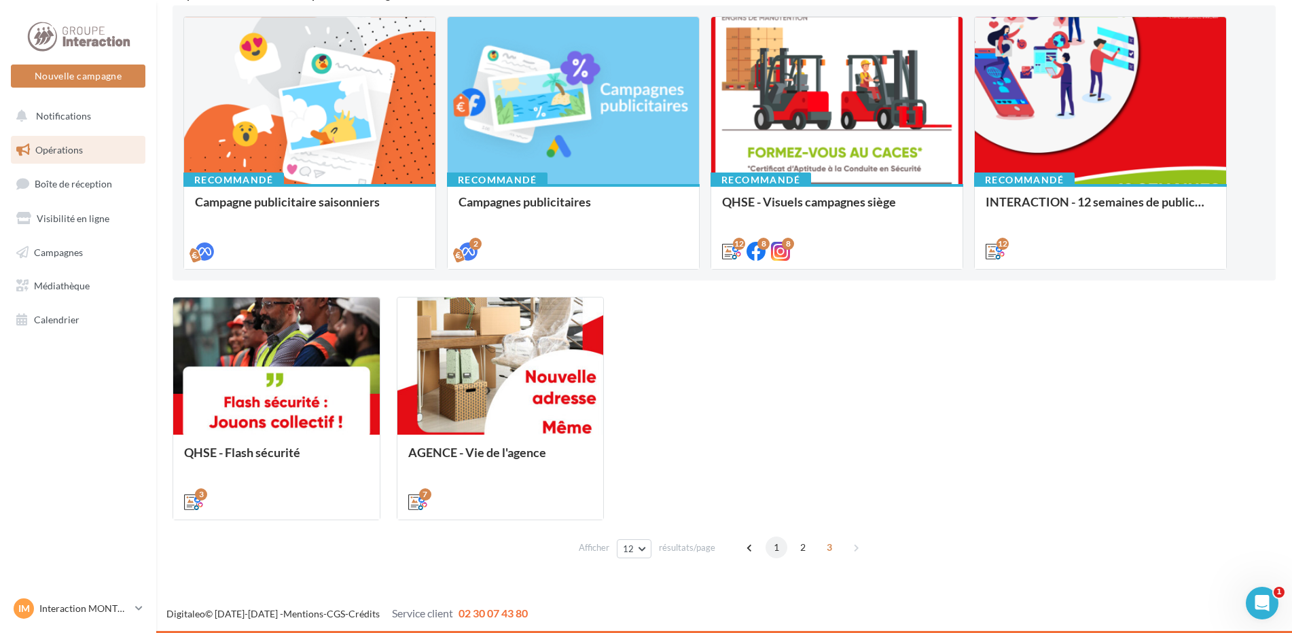
click at [775, 546] on span "1" at bounding box center [777, 548] width 22 height 22
